Goal: Transaction & Acquisition: Purchase product/service

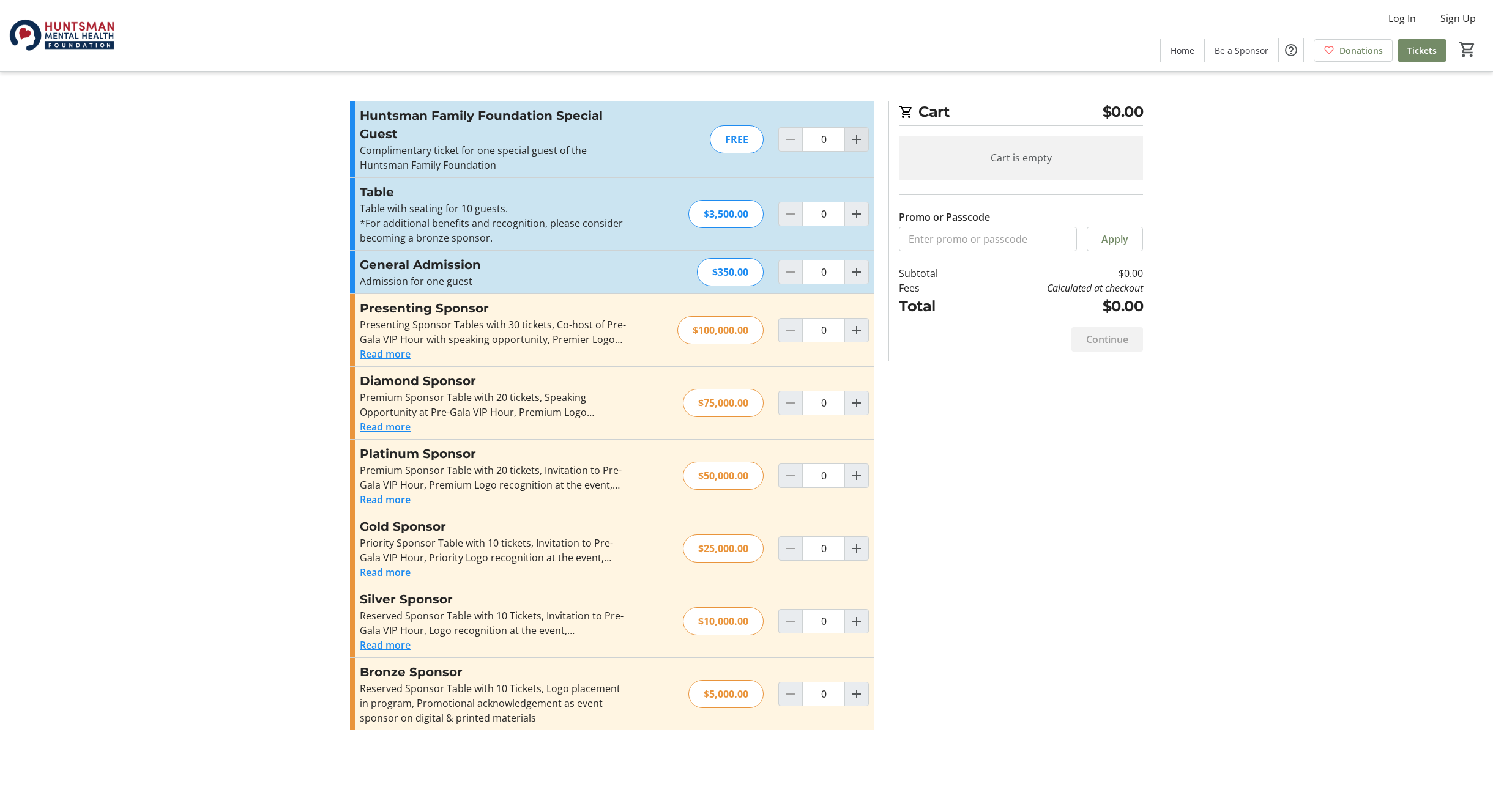
click at [856, 139] on mat-icon "Increment by one" at bounding box center [856, 139] width 14 height 14
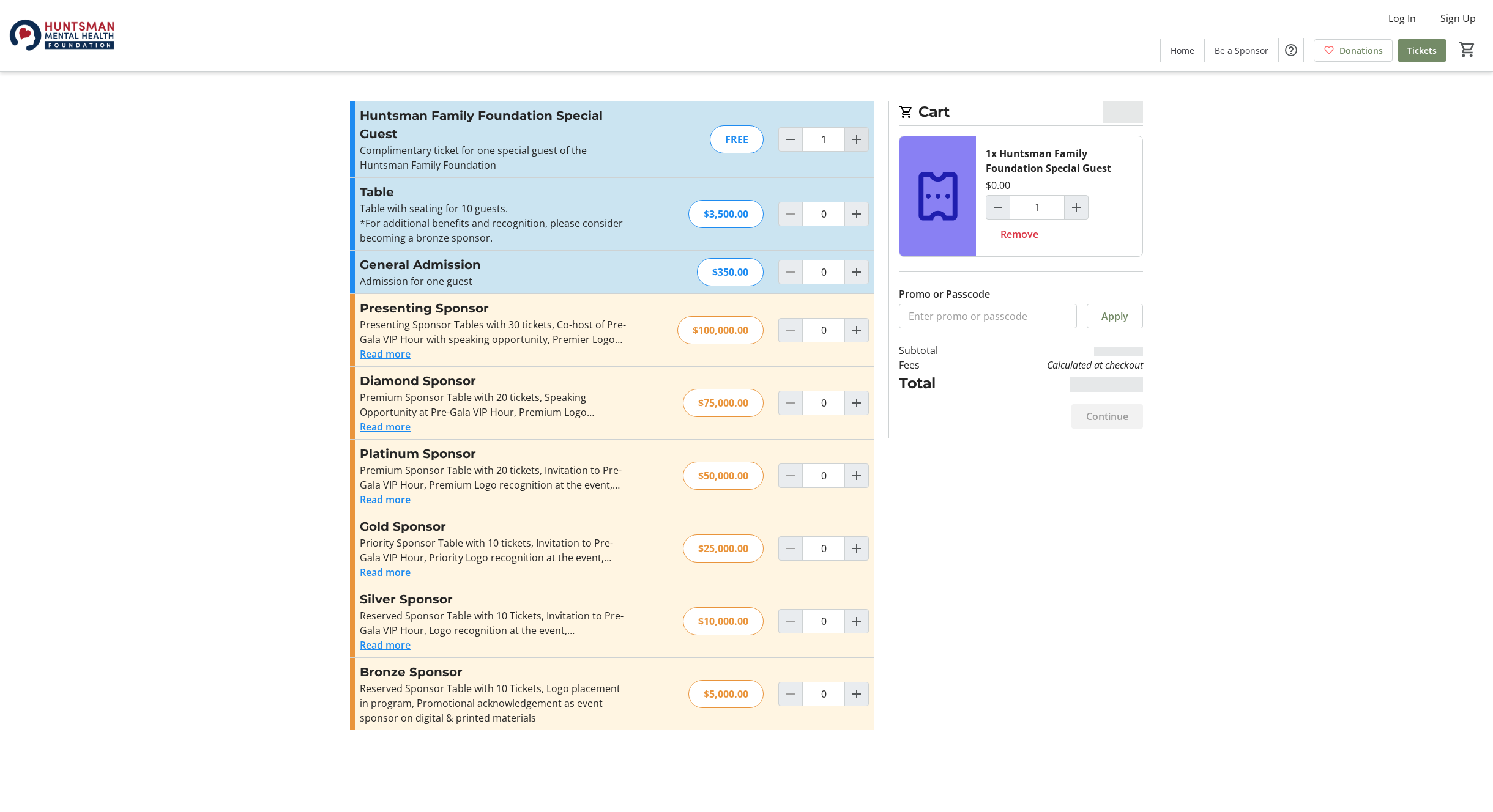
click at [859, 139] on mat-icon "Increment by one" at bounding box center [856, 139] width 14 height 14
click at [789, 139] on mat-icon "Decrement by one" at bounding box center [790, 139] width 14 height 14
type input "1"
click at [1111, 418] on span "Continue" at bounding box center [1107, 416] width 43 height 14
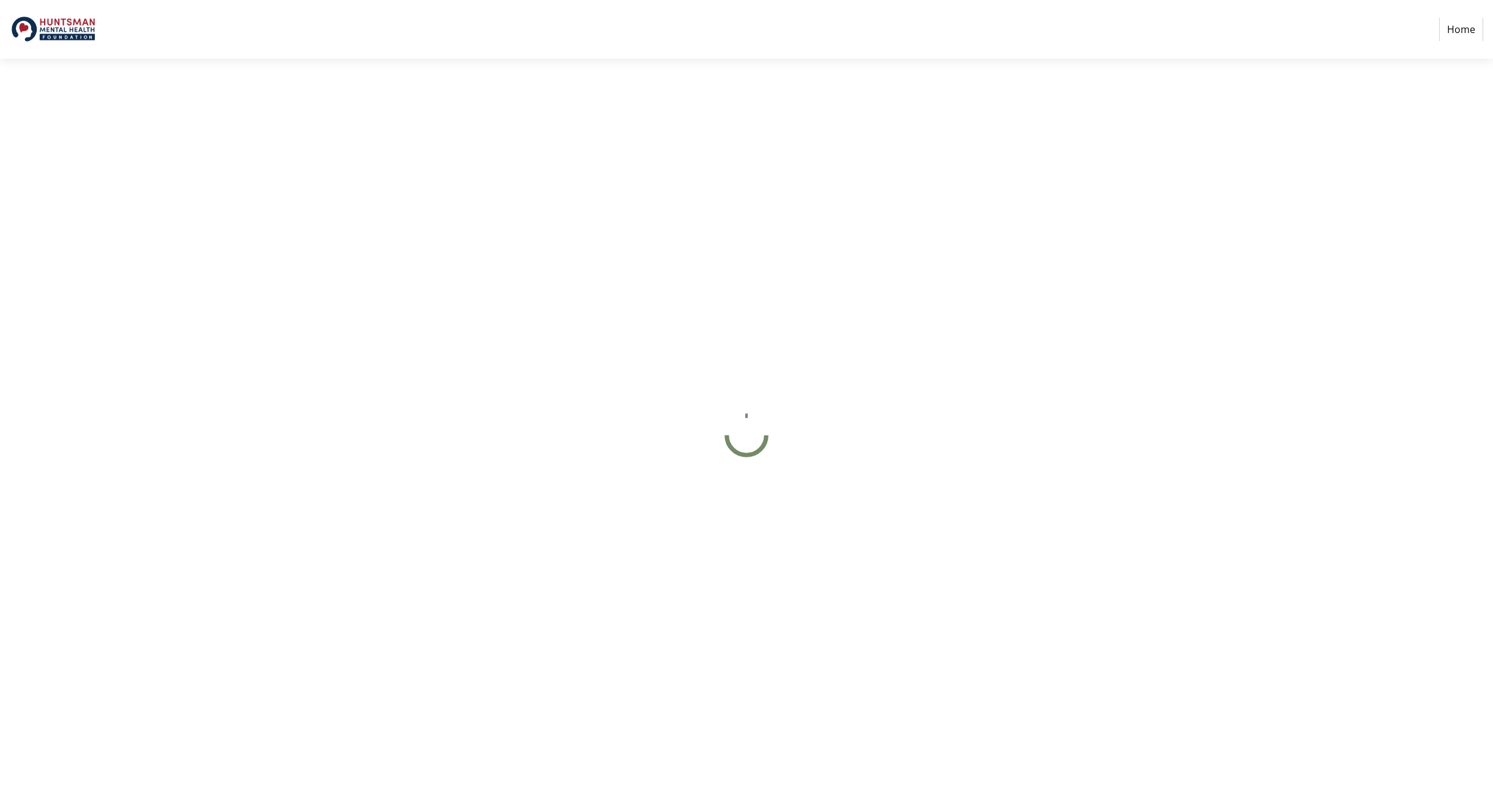
select select "US"
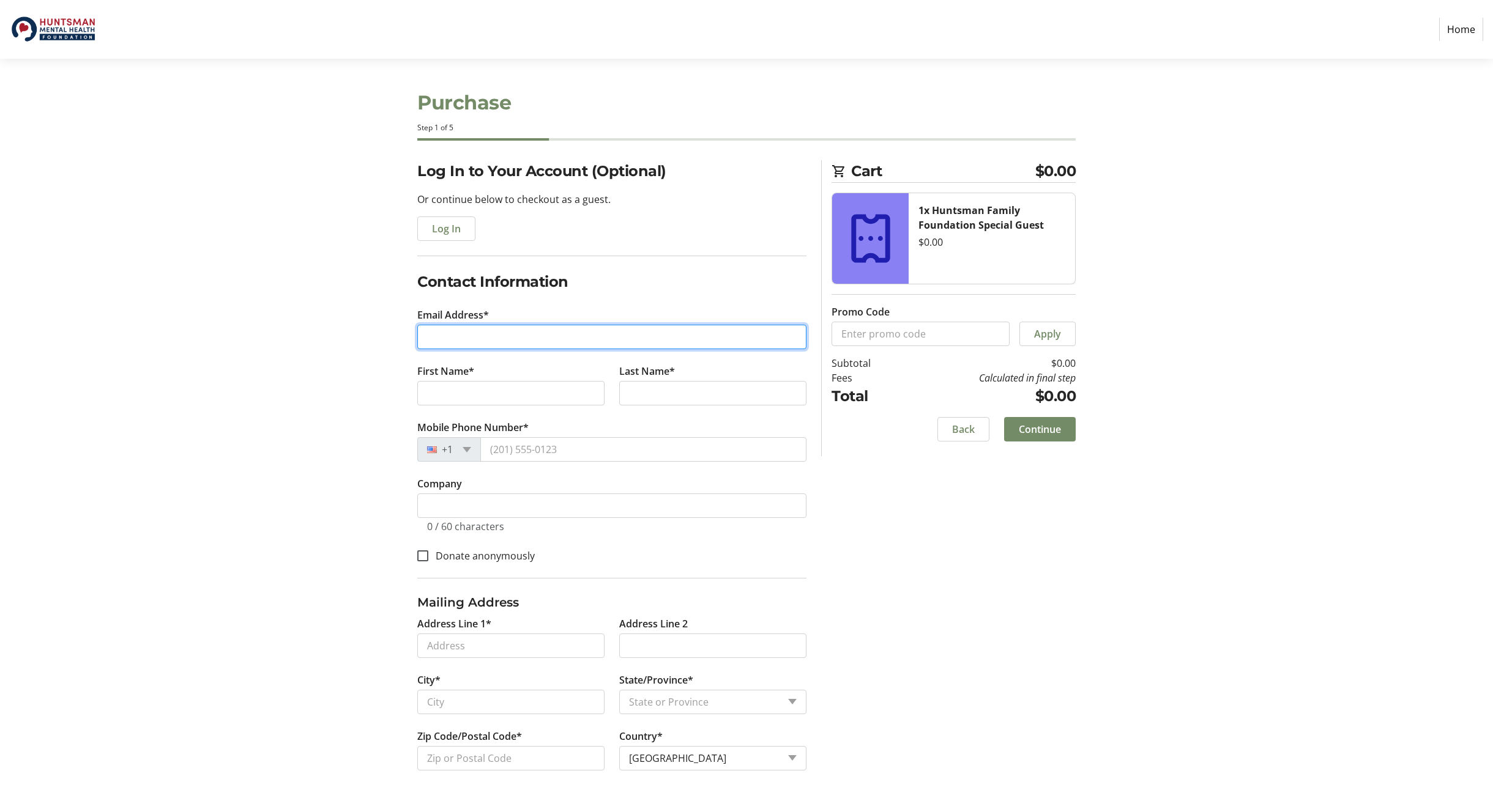
click at [437, 338] on input "Email Address*" at bounding box center [612, 336] width 389 height 24
type input "[EMAIL_ADDRESS][DOMAIN_NAME]"
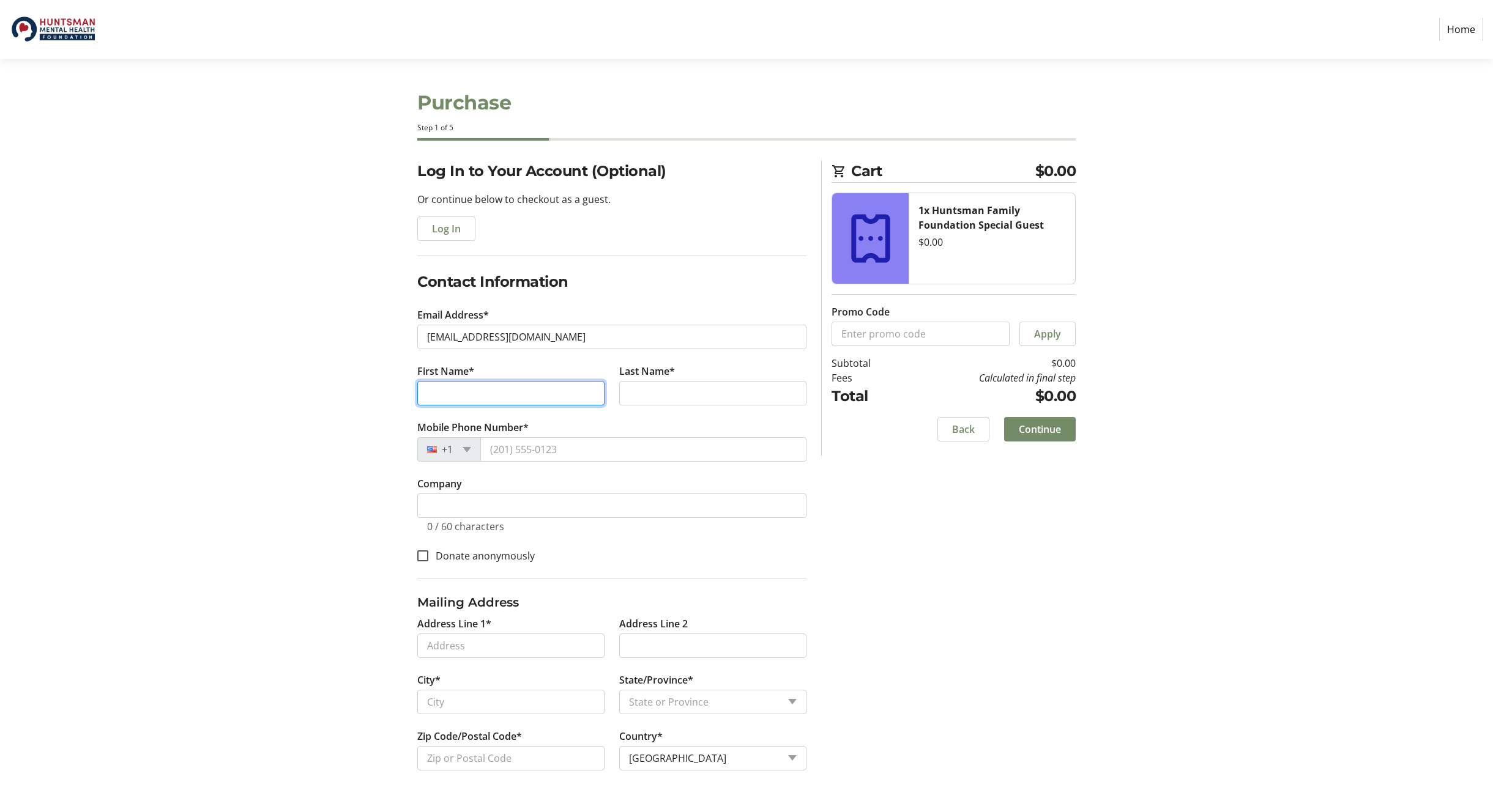
click at [455, 394] on input "First Name*" at bounding box center [510, 393] width 187 height 24
type input "[PERSON_NAME]"
click at [681, 397] on input "Last Name*" at bounding box center [712, 393] width 187 height 24
type input "[PERSON_NAME]"
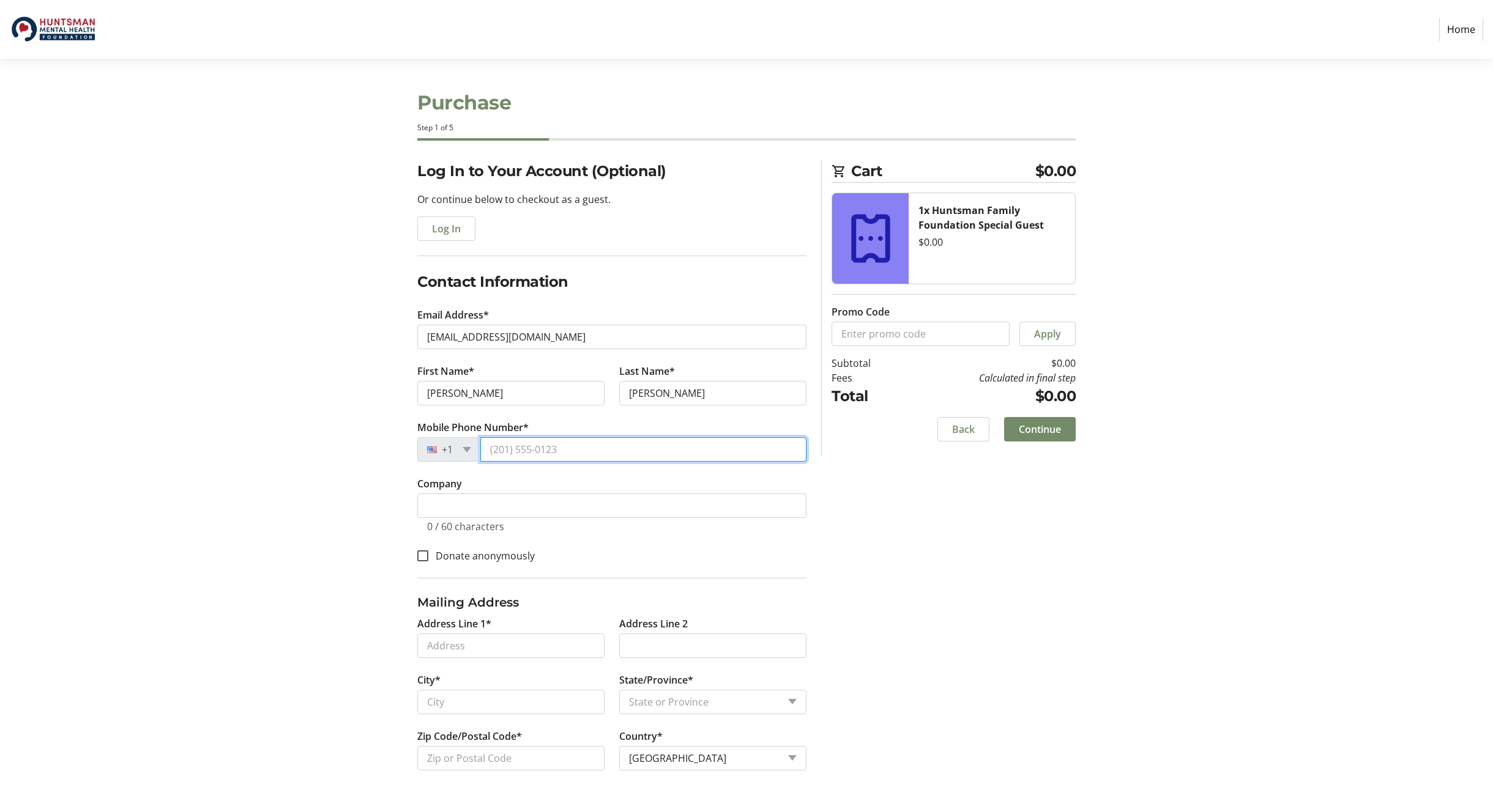
click at [563, 449] on input "Mobile Phone Number*" at bounding box center [643, 449] width 326 height 24
type input "[PHONE_NUMBER]"
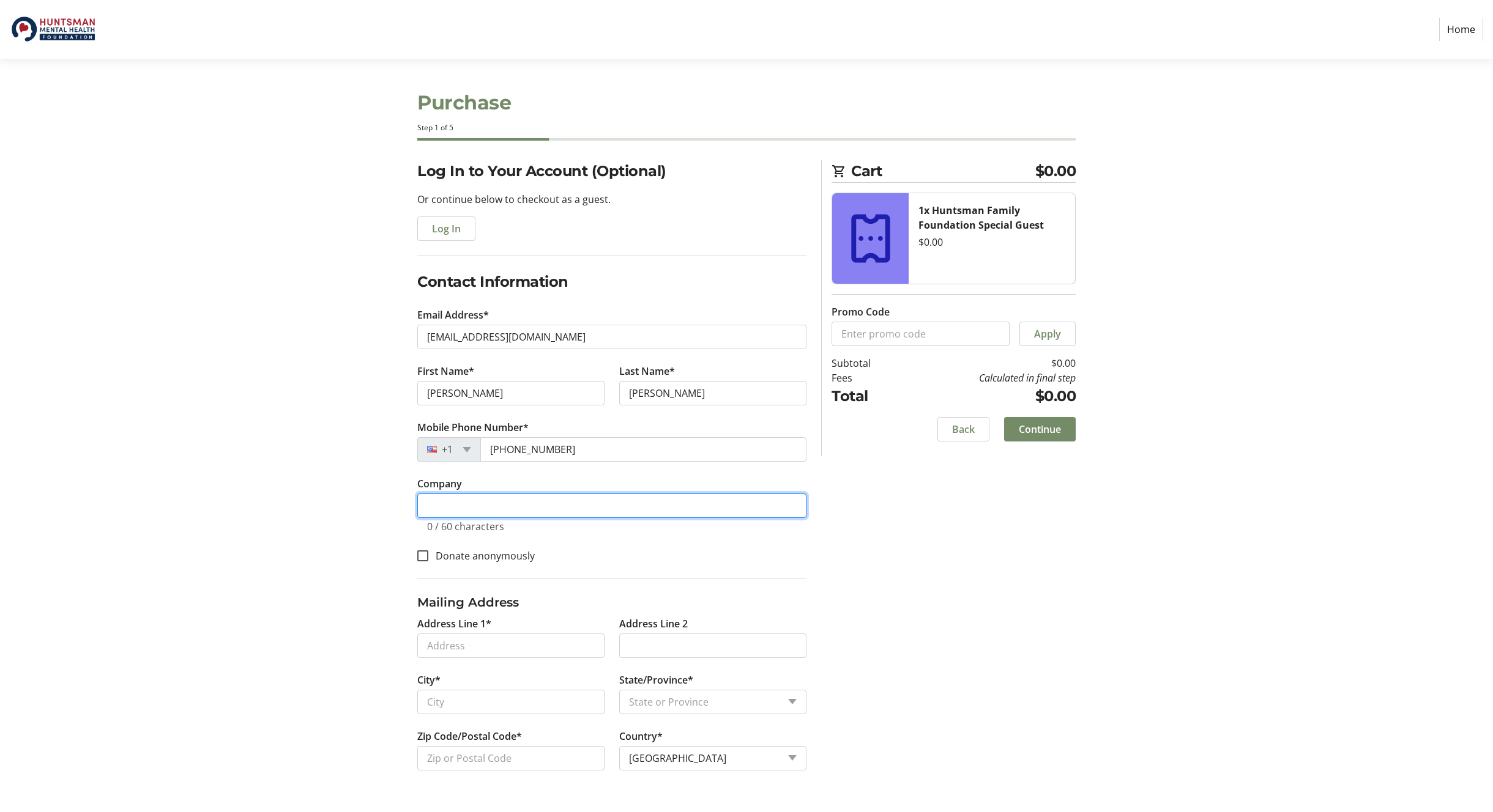
click at [495, 508] on input "Company" at bounding box center [612, 505] width 389 height 24
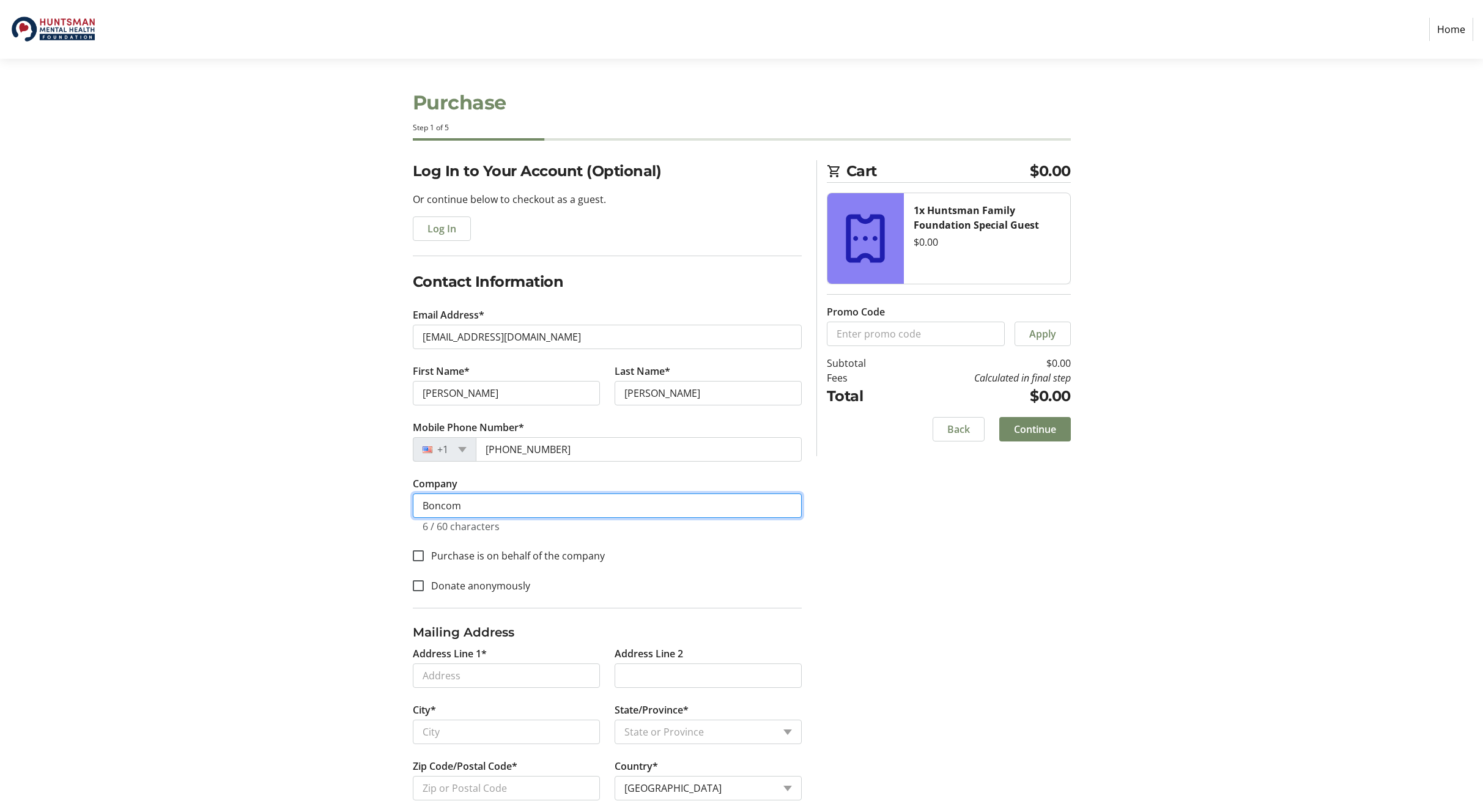
scroll to position [18, 0]
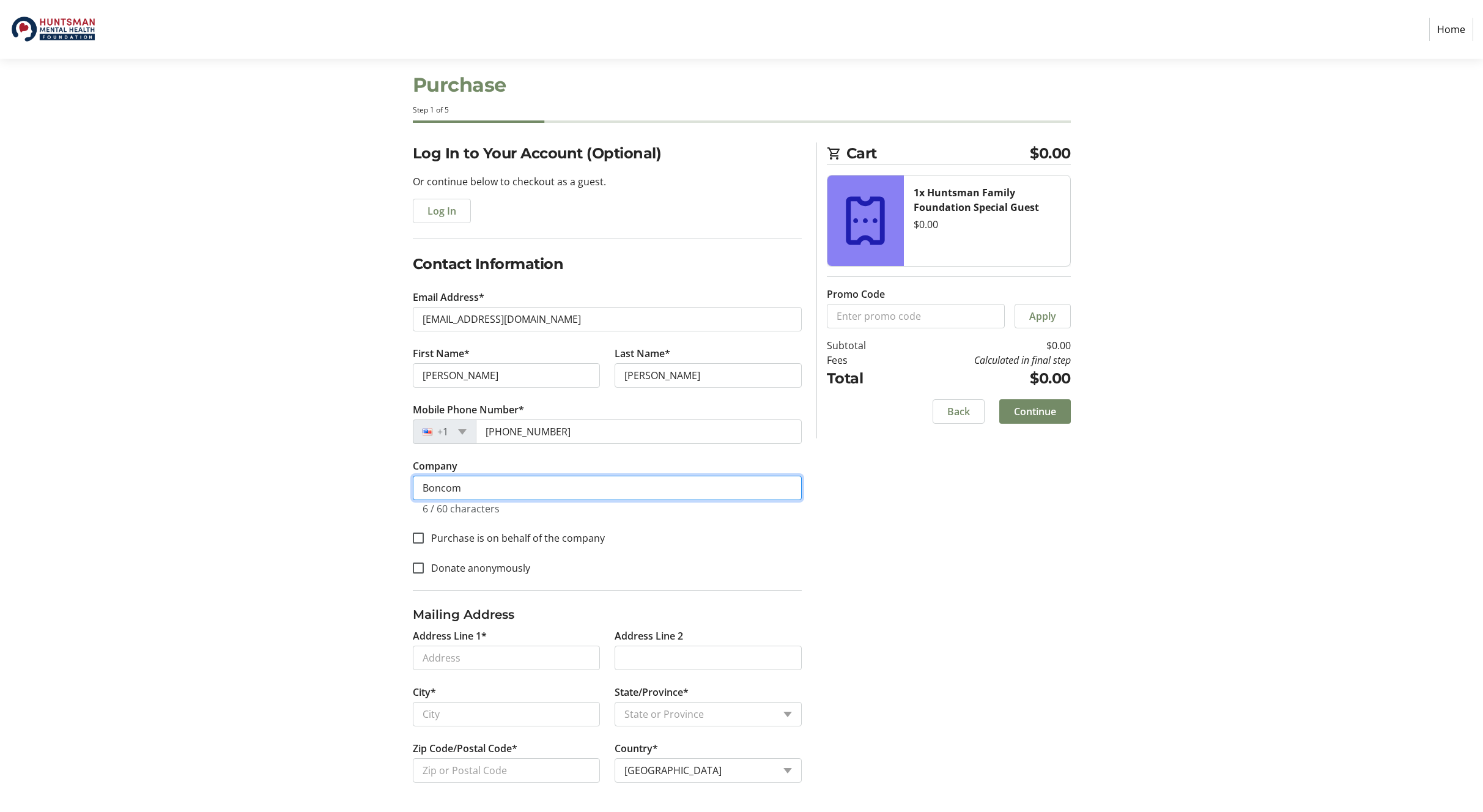
click at [446, 488] on input "Boncom" at bounding box center [607, 488] width 389 height 24
click at [445, 489] on input "Boncom" at bounding box center [607, 488] width 389 height 24
type input "Bonneville Communications (Boncom)"
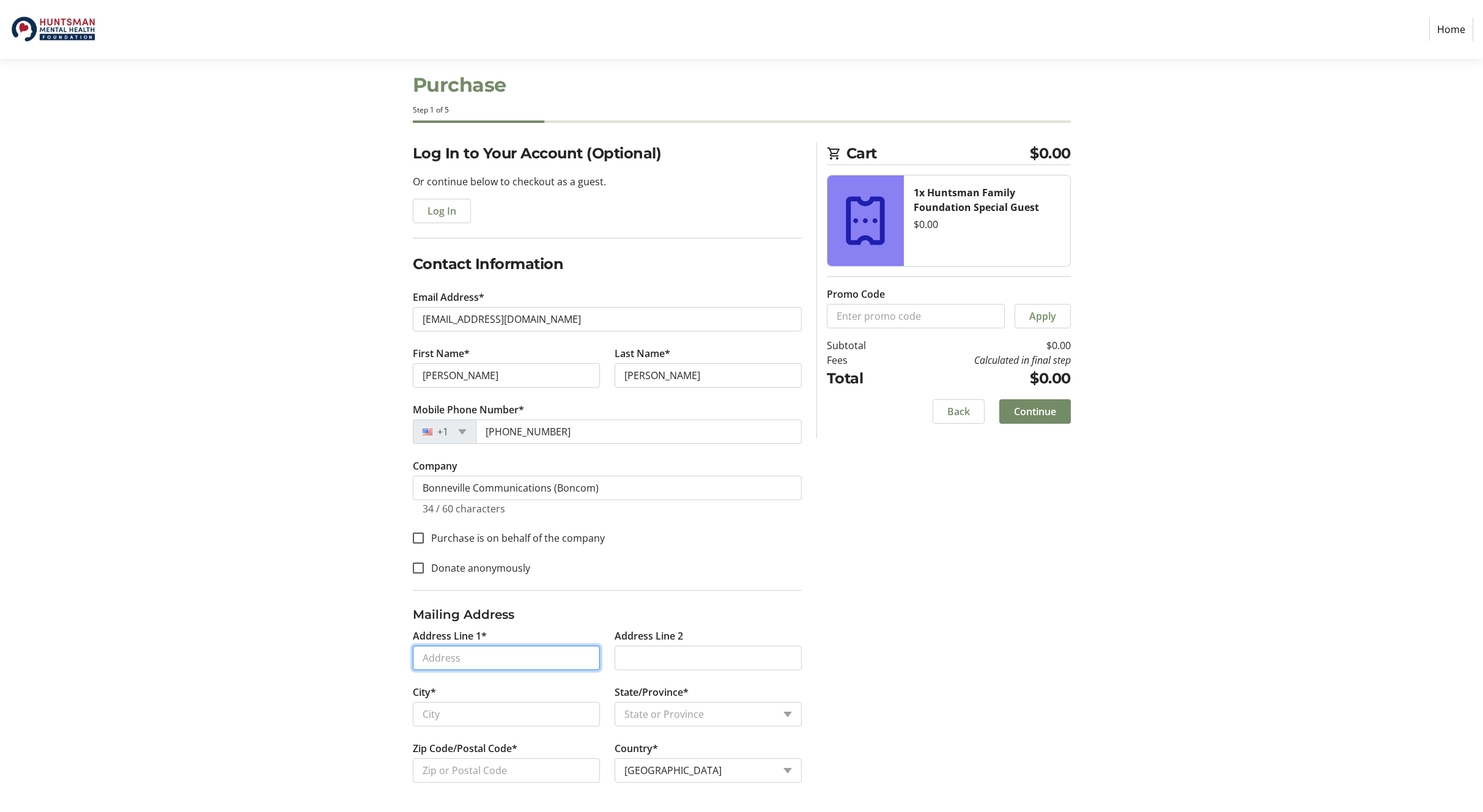
click at [466, 657] on input "Address Line 1*" at bounding box center [506, 658] width 187 height 24
type input "[STREET_ADDRESS]"
type input "[PERSON_NAME]"
select select "UT"
type input "84020"
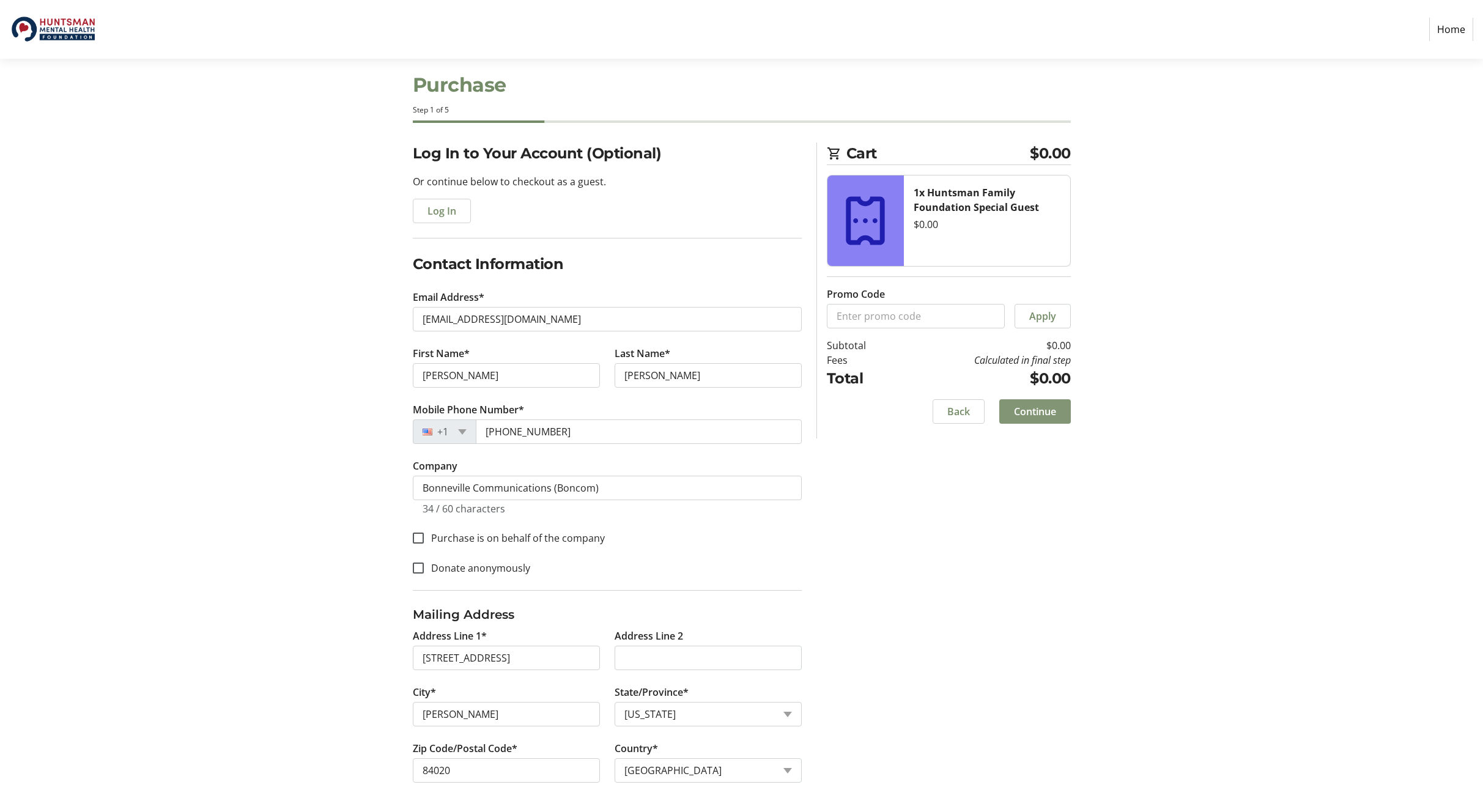
click at [1032, 413] on span "Continue" at bounding box center [1035, 411] width 43 height 14
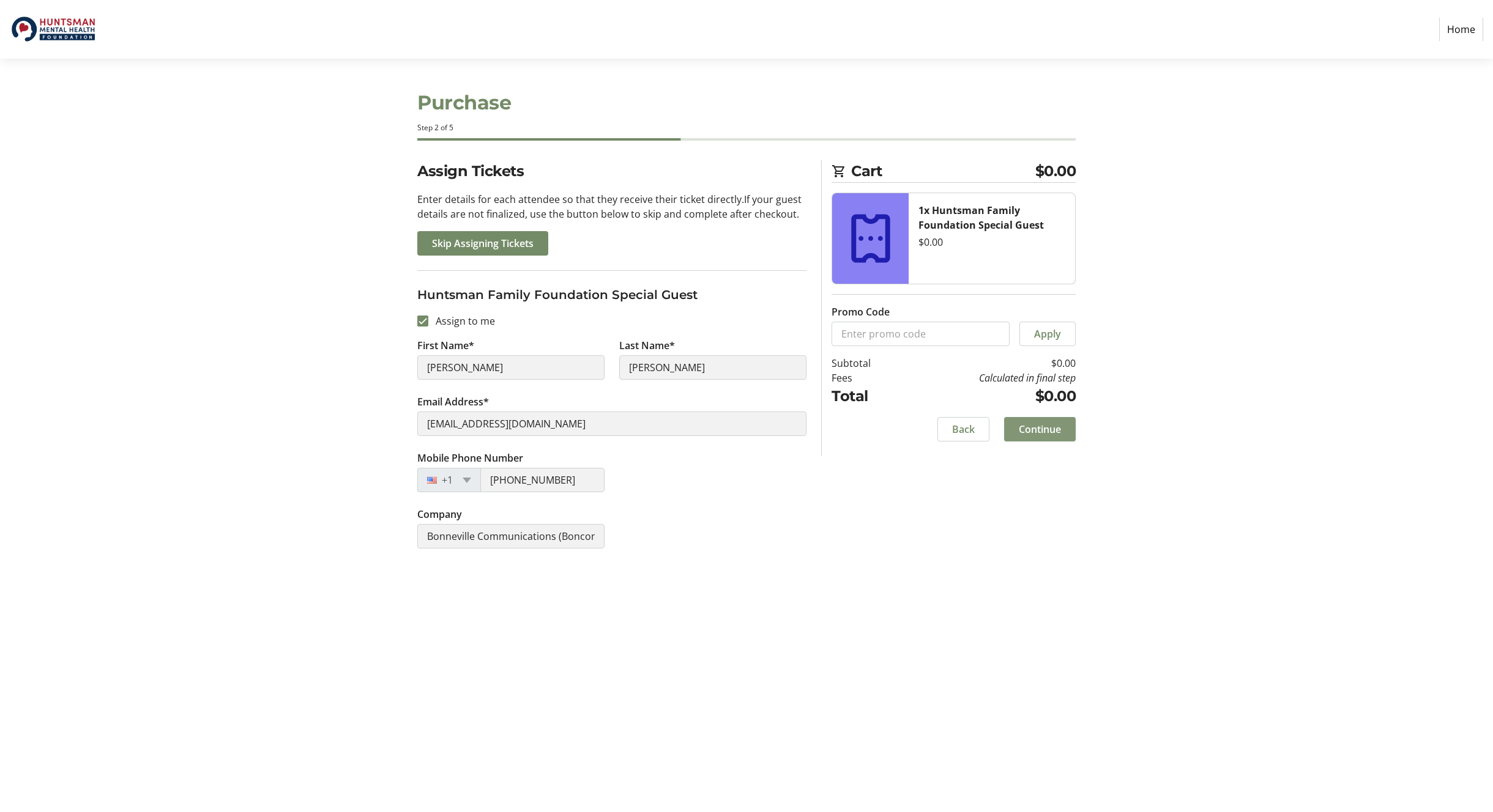
click at [1045, 429] on span "Continue" at bounding box center [1040, 429] width 43 height 14
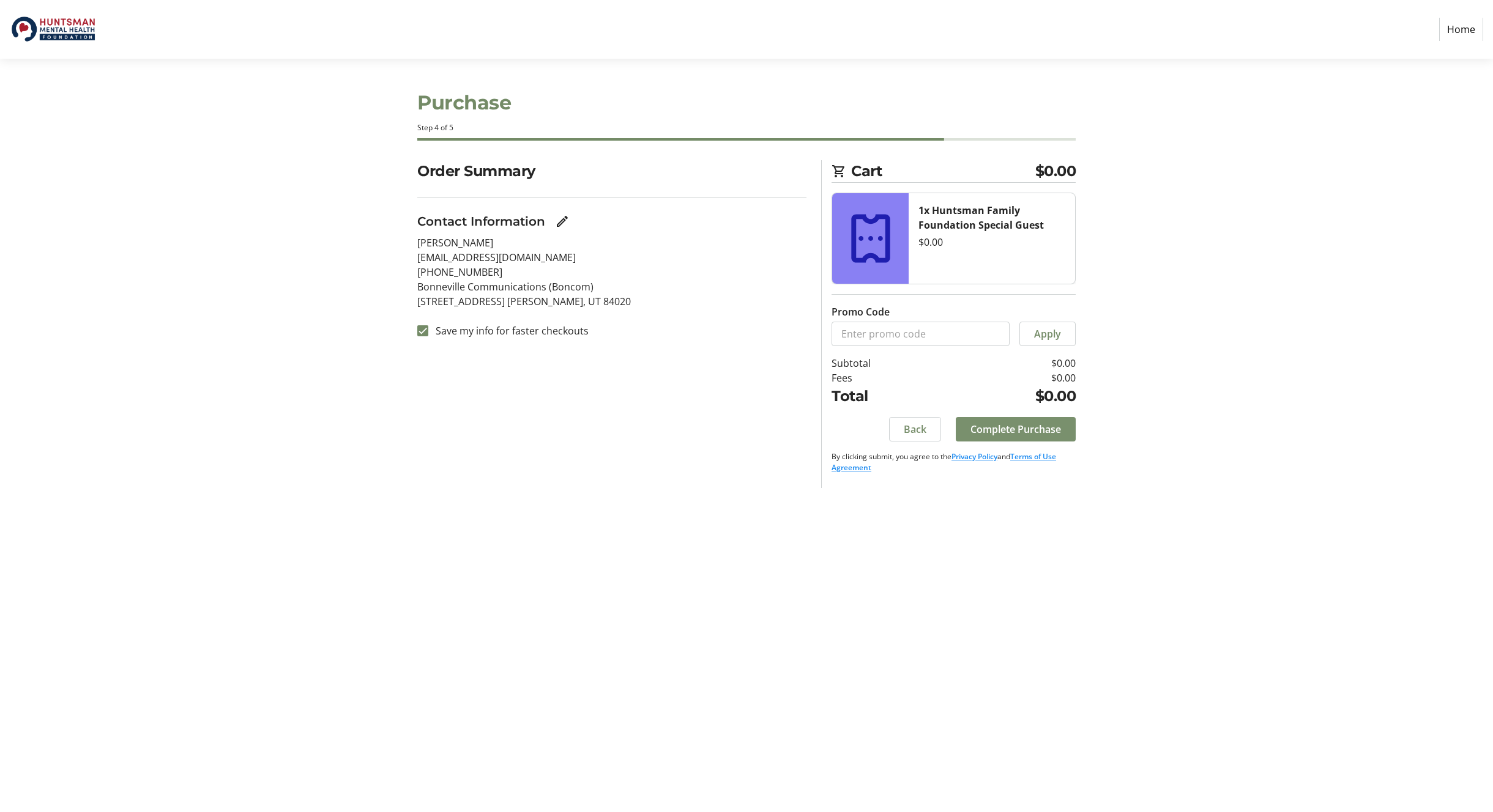
click at [1035, 429] on span "Complete Purchase" at bounding box center [1016, 429] width 91 height 14
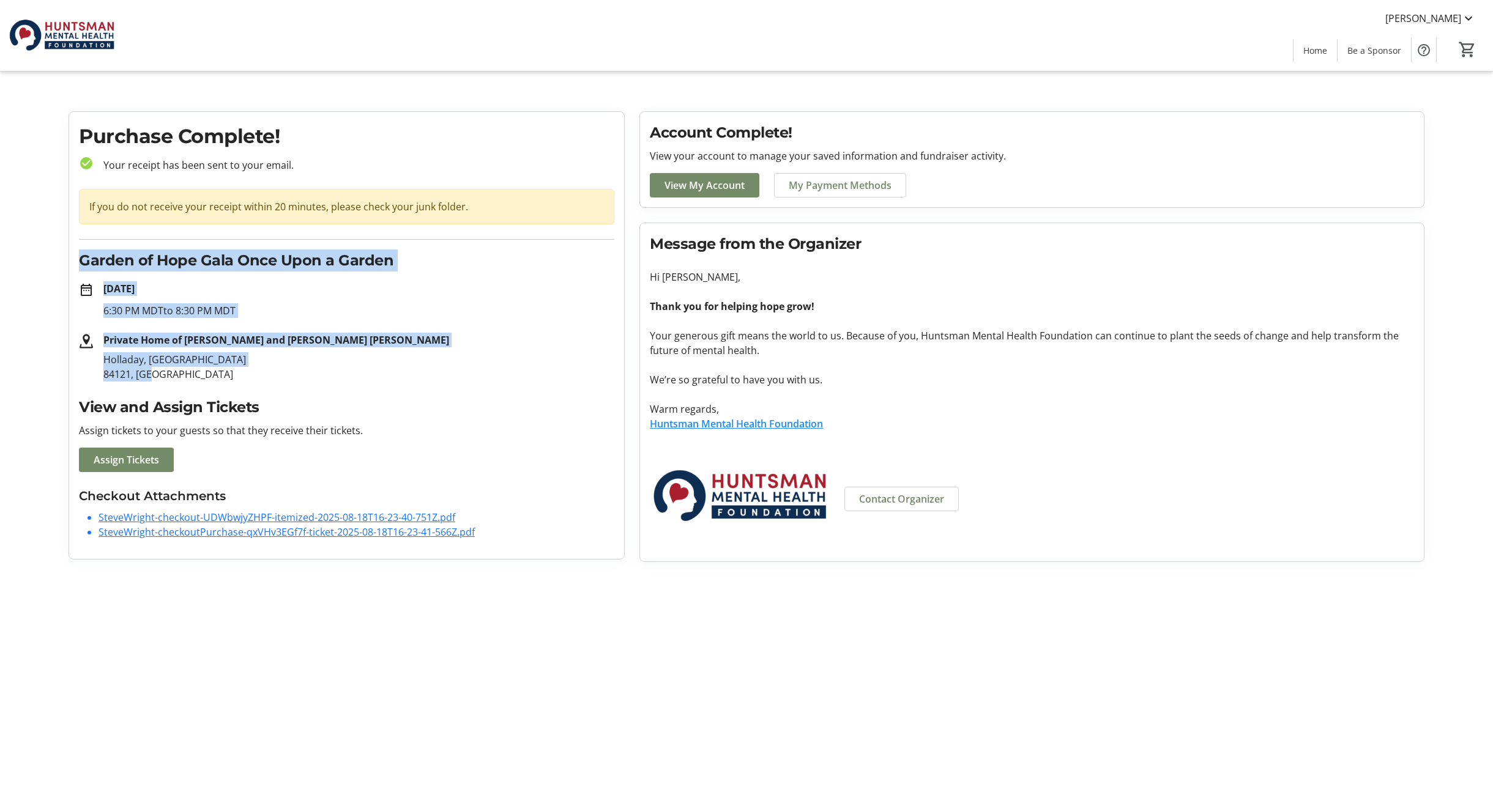
drag, startPoint x: 81, startPoint y: 259, endPoint x: 199, endPoint y: 372, distance: 163.4
click at [199, 372] on div "Purchase Complete! check_circle Your receipt has been sent to your email. If yo…" at bounding box center [347, 335] width 555 height 447
copy div "Garden of Hope Gala Once Upon a Garden date_range [DATE] 6:30 PM MDT to 8:30 PM…"
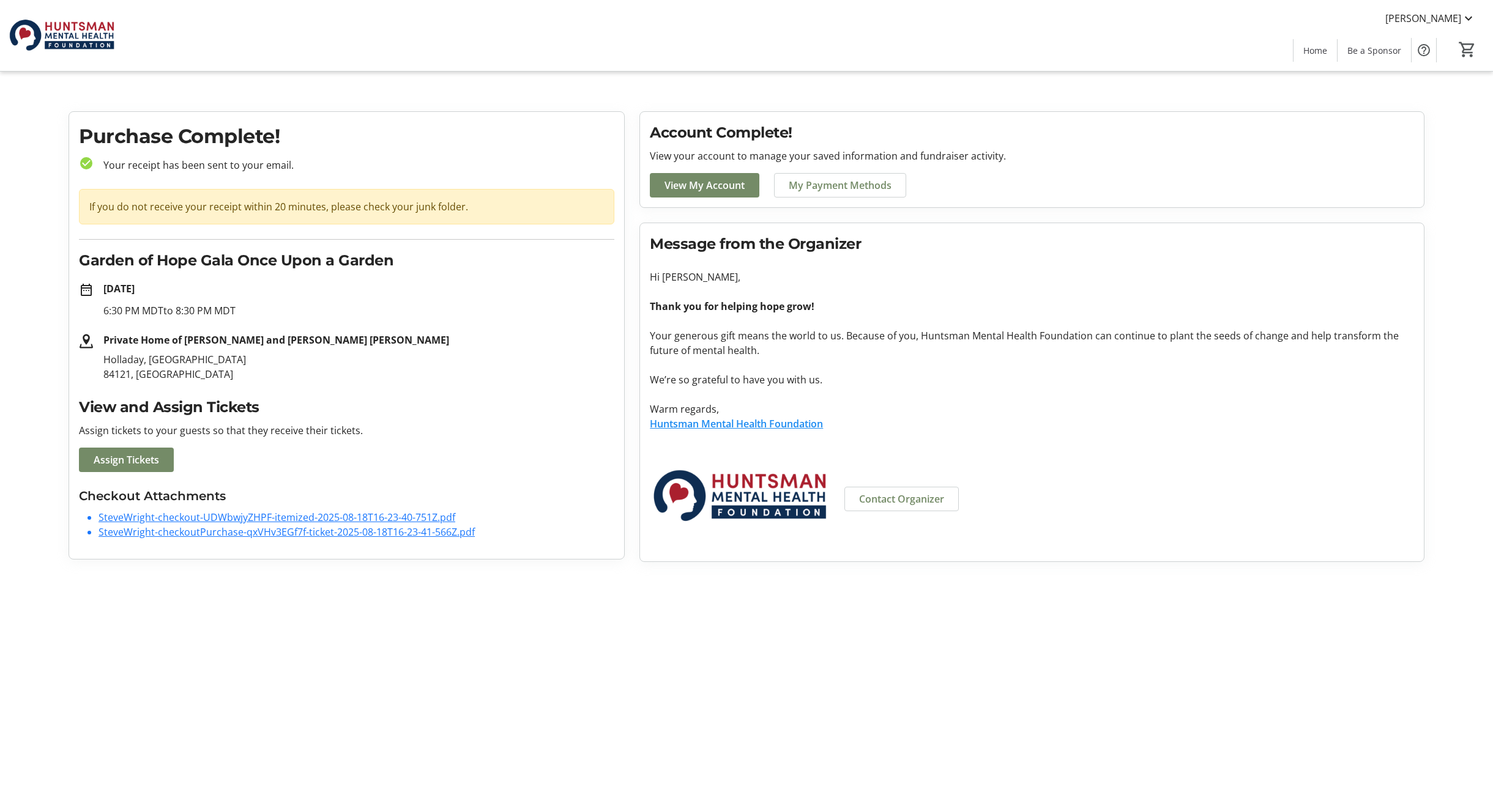
click at [364, 411] on h2 "View and Assign Tickets" at bounding box center [347, 407] width 535 height 22
click at [211, 519] on link "SteveWright-checkout-UDWbwjyZHPF-itemized-2025-08-18T16-23-40-751Z.pdf" at bounding box center [277, 518] width 357 height 14
click at [211, 533] on link "SteveWright-checkoutPurchase-qxVHv3EGf7f-ticket-2025-08-18T16-23-41-566Z.pdf" at bounding box center [287, 532] width 377 height 14
